Goal: Use online tool/utility: Utilize a website feature to perform a specific function

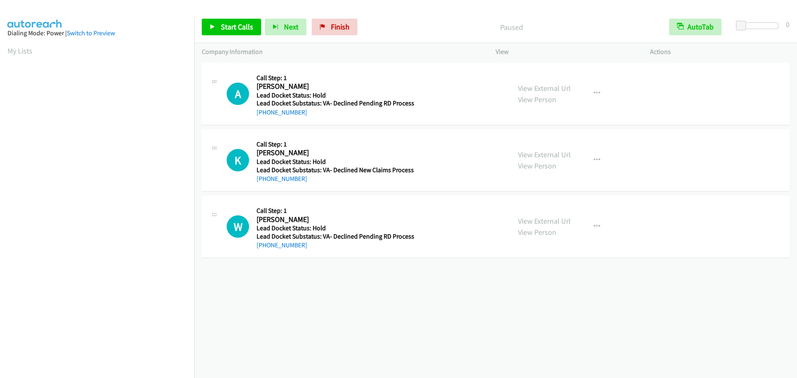
scroll to position [88, 0]
click at [230, 29] on span "Start Calls" at bounding box center [237, 27] width 32 height 10
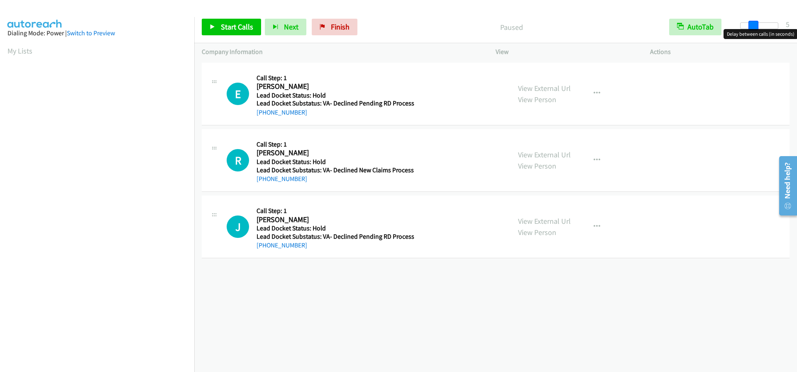
drag, startPoint x: 743, startPoint y: 24, endPoint x: 756, endPoint y: 27, distance: 13.4
click at [756, 27] on span at bounding box center [753, 26] width 10 height 10
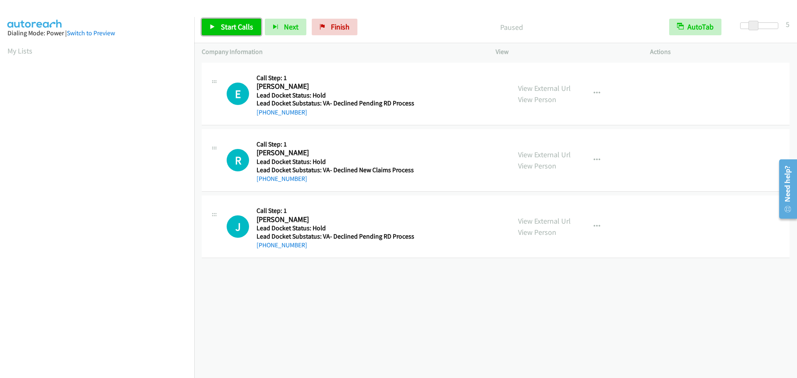
click at [238, 27] on span "Start Calls" at bounding box center [237, 27] width 32 height 10
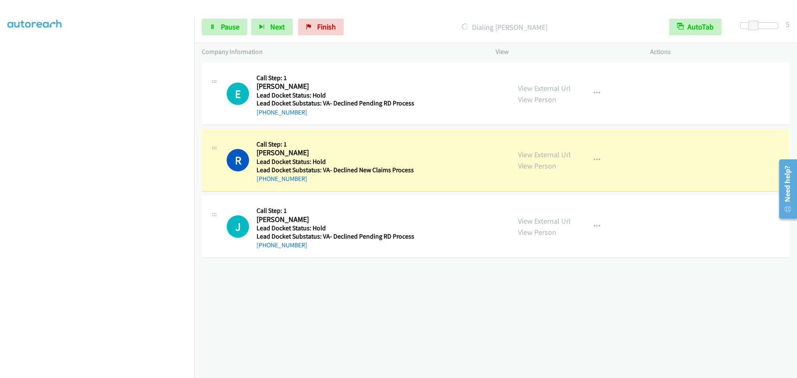
scroll to position [87, 0]
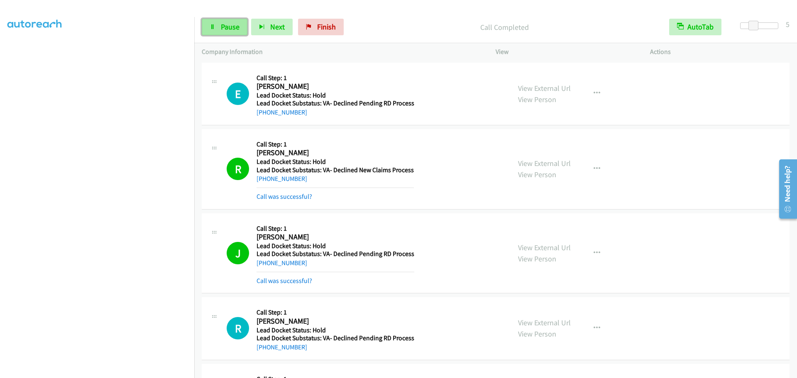
click at [237, 27] on span "Pause" at bounding box center [230, 27] width 19 height 10
click at [237, 27] on span "Start Calls" at bounding box center [237, 27] width 32 height 10
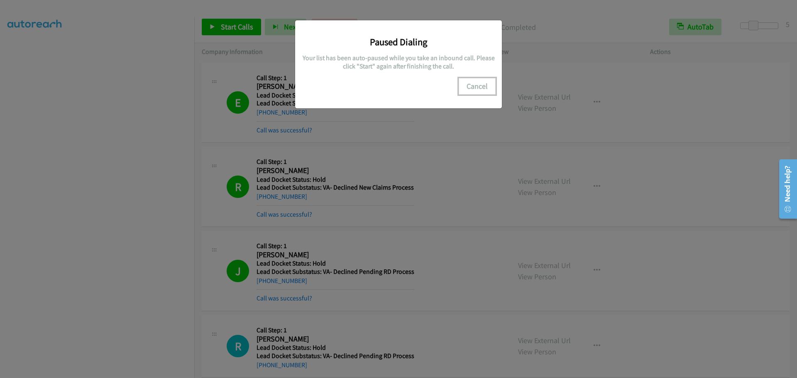
click at [479, 84] on button "Cancel" at bounding box center [477, 86] width 37 height 17
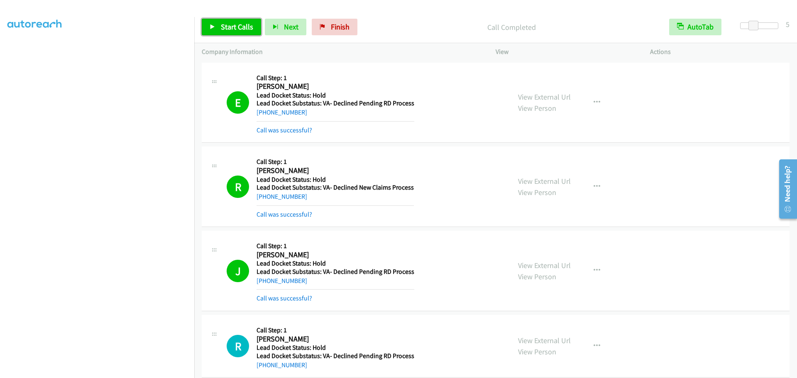
click at [237, 29] on span "Start Calls" at bounding box center [237, 27] width 32 height 10
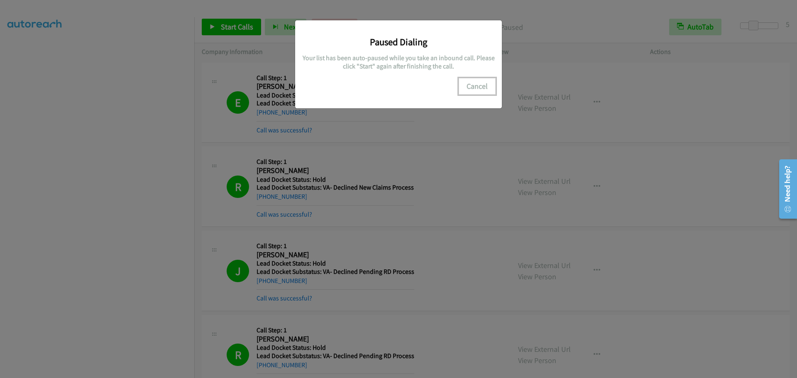
click at [479, 89] on button "Cancel" at bounding box center [477, 86] width 37 height 17
click at [479, 88] on button "Cancel" at bounding box center [477, 86] width 37 height 17
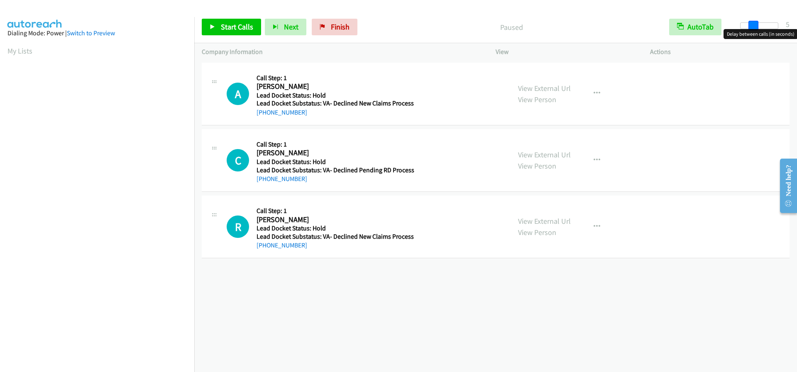
drag, startPoint x: 741, startPoint y: 27, endPoint x: 753, endPoint y: 27, distance: 12.5
click at [753, 27] on span at bounding box center [753, 26] width 10 height 10
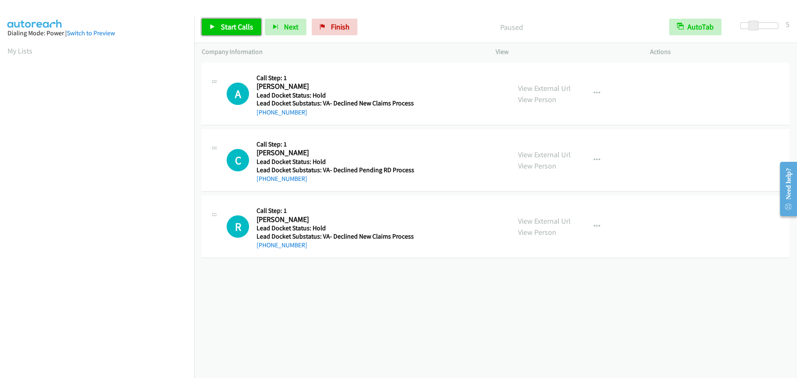
click at [221, 29] on span "Start Calls" at bounding box center [237, 27] width 32 height 10
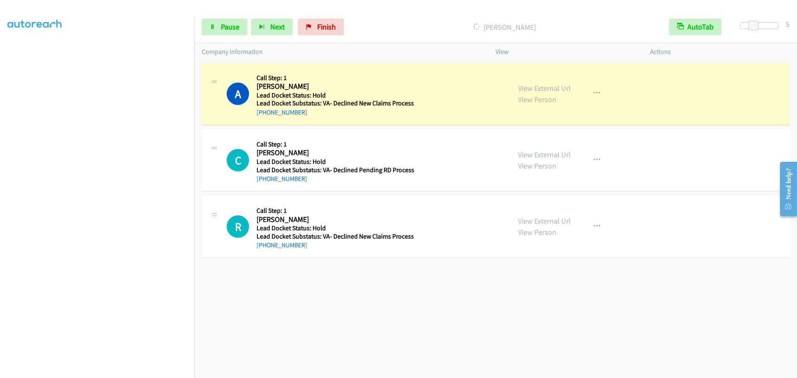
scroll to position [87, 0]
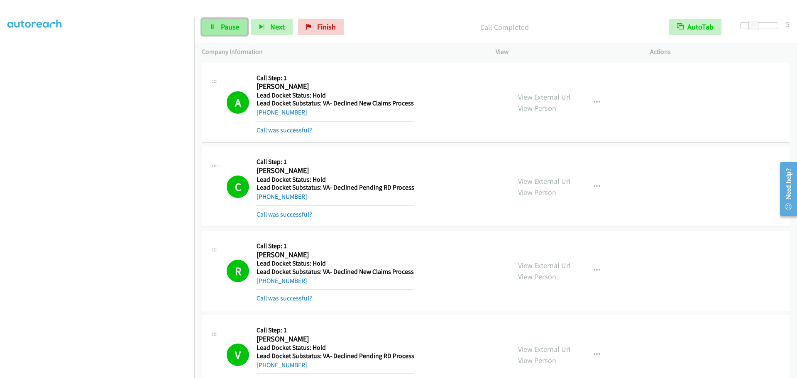
click at [229, 24] on span "Pause" at bounding box center [230, 27] width 19 height 10
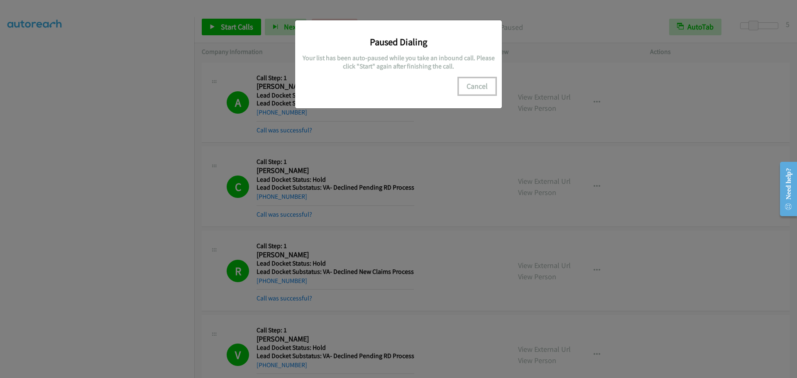
click at [474, 90] on button "Cancel" at bounding box center [477, 86] width 37 height 17
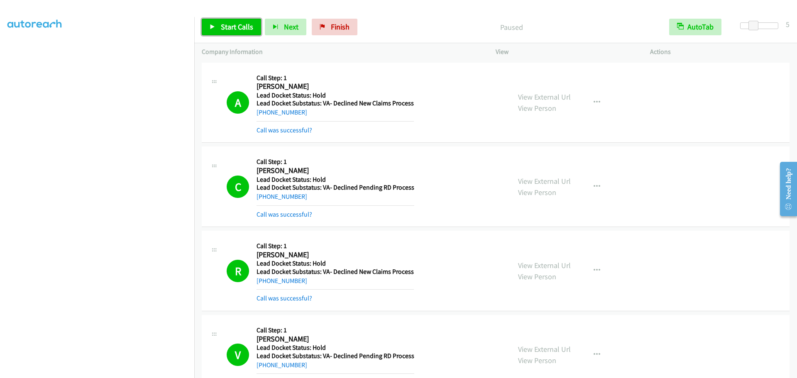
click at [237, 28] on span "Start Calls" at bounding box center [237, 27] width 32 height 10
click at [225, 27] on span "Pause" at bounding box center [230, 27] width 19 height 10
